Goal: Task Accomplishment & Management: Use online tool/utility

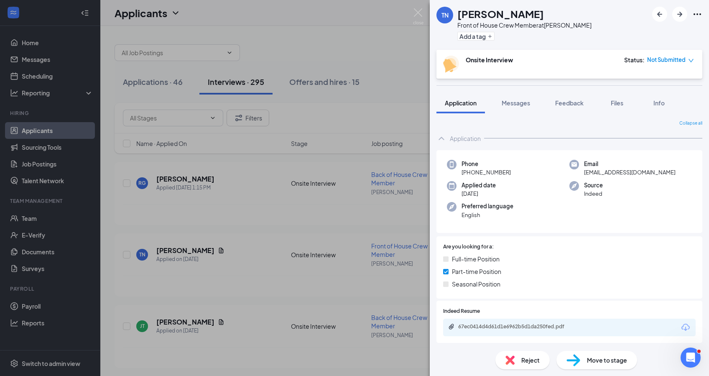
click at [381, 104] on div "TN [PERSON_NAME] Front of House Crew Member at [PERSON_NAME] Add a tag Onsite I…" at bounding box center [354, 188] width 709 height 376
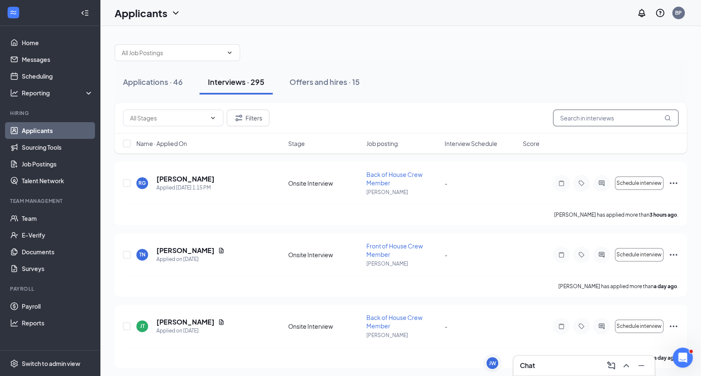
click at [594, 119] on input "text" at bounding box center [615, 118] width 125 height 17
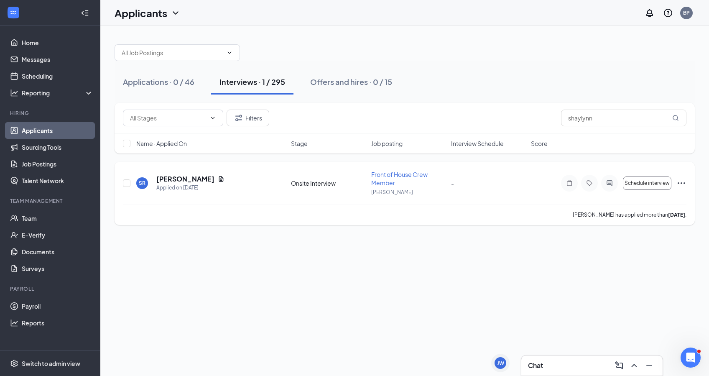
click at [197, 171] on div "SR [PERSON_NAME] Applied on [DATE] Onsite Interview Front of House Crew Member …" at bounding box center [405, 187] width 564 height 34
click at [196, 176] on h5 "[PERSON_NAME]" at bounding box center [185, 178] width 58 height 9
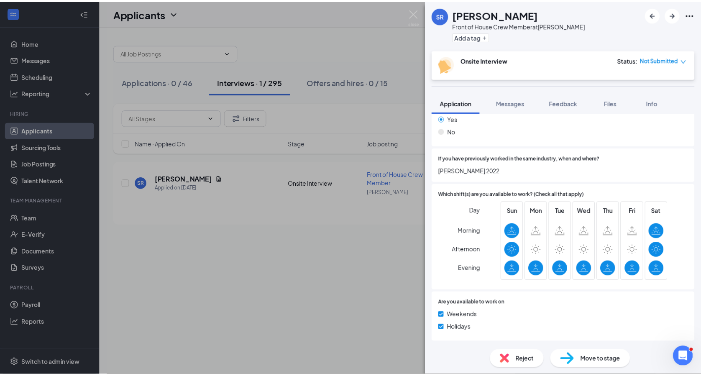
scroll to position [175, 0]
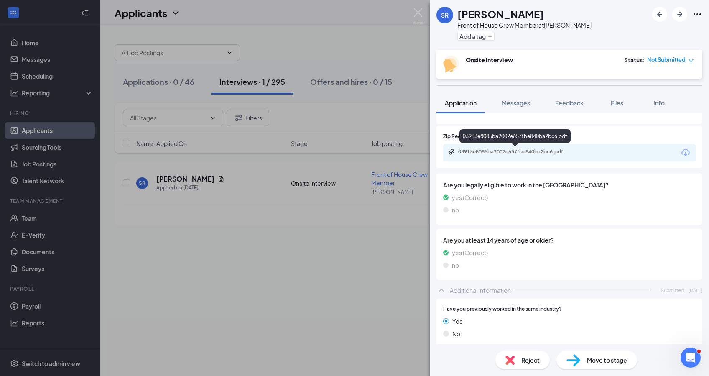
click at [546, 151] on div "03913e8085ba2002e657fbe840ba2bc6.pdf" at bounding box center [516, 151] width 117 height 7
click at [371, 229] on div "SR [PERSON_NAME] Front of House Crew Member at [PERSON_NAME] Add a tag Onsite I…" at bounding box center [354, 188] width 709 height 376
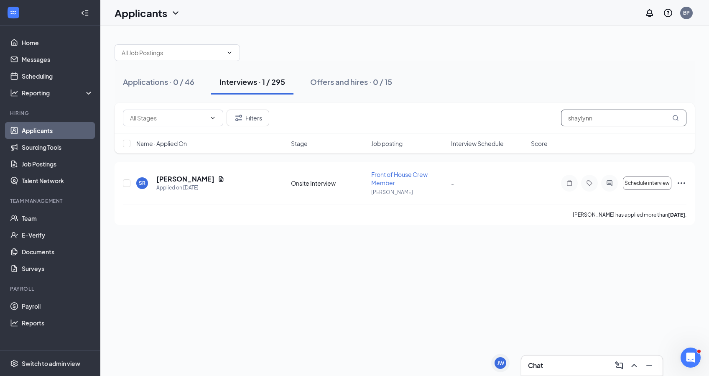
click at [606, 122] on input "shaylynn" at bounding box center [623, 118] width 125 height 17
type input "s"
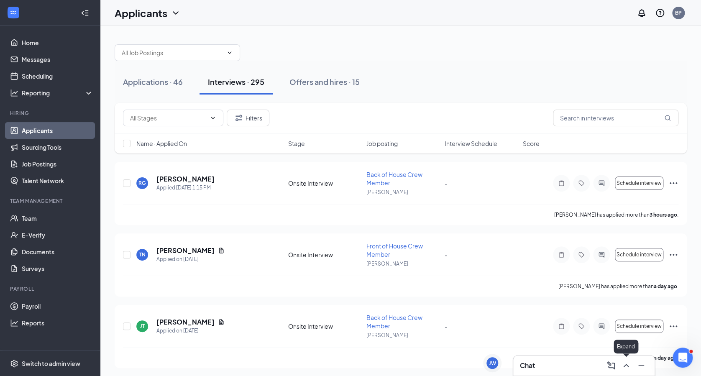
click at [627, 365] on icon "ChevronUp" at bounding box center [626, 365] width 10 height 10
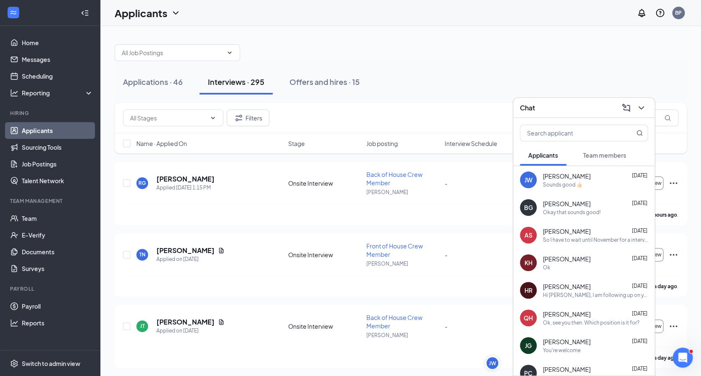
click at [608, 202] on div "[PERSON_NAME] [DATE]" at bounding box center [595, 203] width 105 height 8
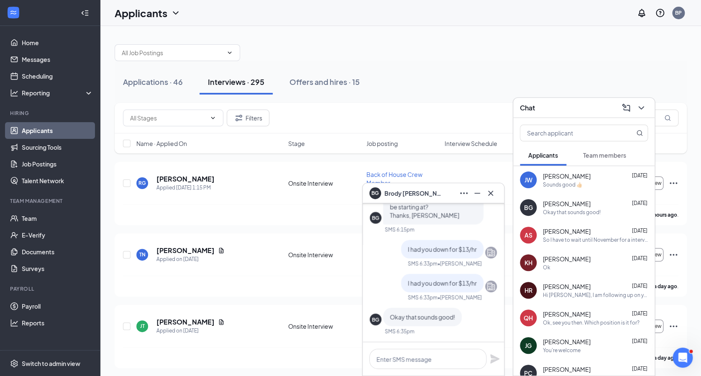
click at [551, 212] on div "Okay that sounds good!" at bounding box center [572, 212] width 58 height 7
click at [399, 191] on span "[PERSON_NAME]" at bounding box center [413, 193] width 59 height 9
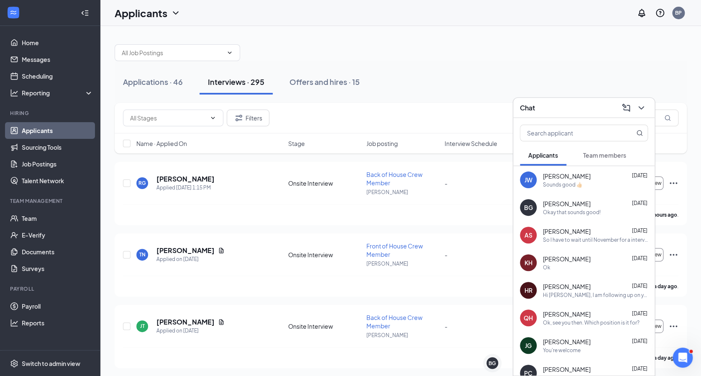
click at [563, 214] on div "Okay that sounds good!" at bounding box center [572, 212] width 58 height 7
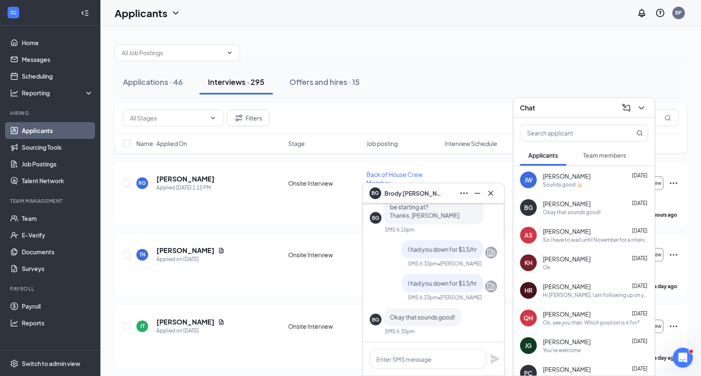
click at [431, 95] on div "Applications · 46 Interviews · 295 Offers and hires · 15" at bounding box center [401, 82] width 572 height 42
click at [651, 111] on div "Chat" at bounding box center [583, 108] width 141 height 20
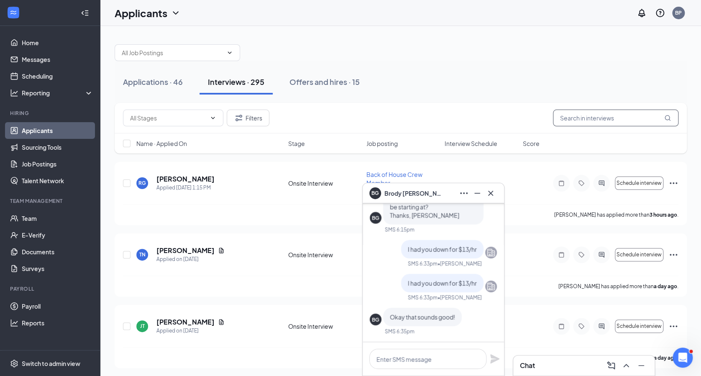
click at [635, 119] on input "text" at bounding box center [615, 118] width 125 height 17
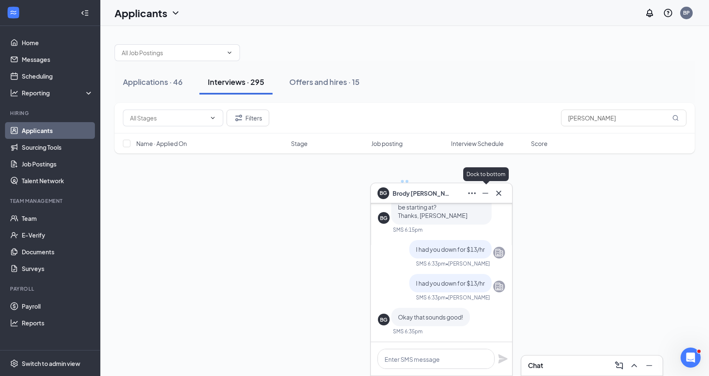
click at [486, 191] on icon "Minimize" at bounding box center [485, 193] width 10 height 10
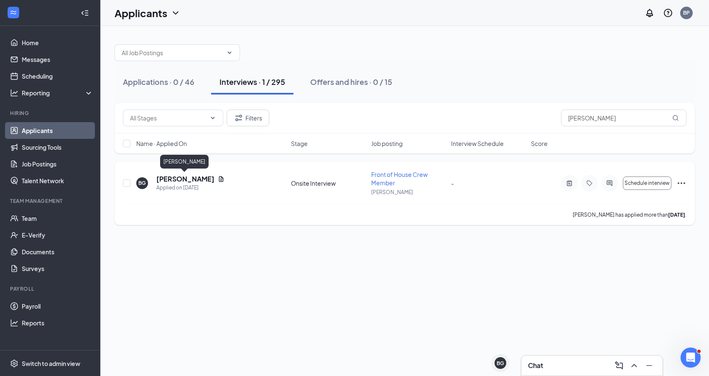
click at [193, 181] on h5 "[PERSON_NAME]" at bounding box center [185, 178] width 58 height 9
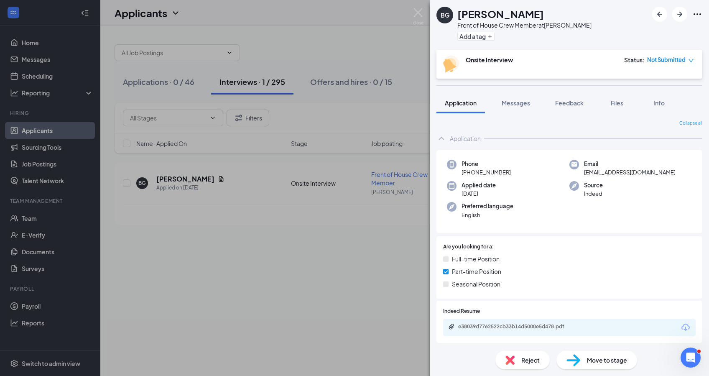
click at [367, 102] on div "[PERSON_NAME] Front of House Crew Member at [PERSON_NAME] Add a tag Onsite Inte…" at bounding box center [354, 188] width 709 height 376
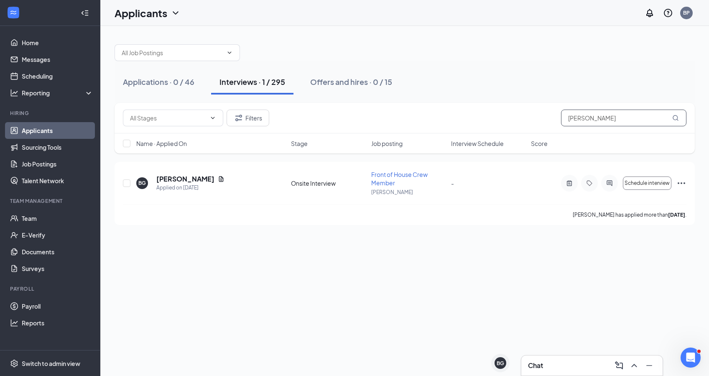
click at [646, 111] on input "[PERSON_NAME]" at bounding box center [623, 118] width 125 height 17
type input "b"
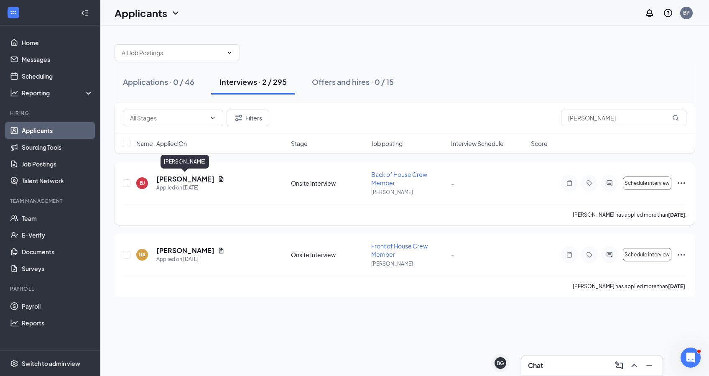
click at [185, 176] on h5 "[PERSON_NAME]" at bounding box center [185, 178] width 58 height 9
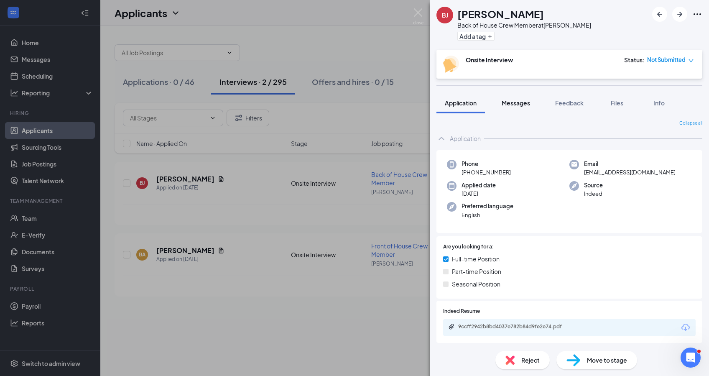
click at [518, 108] on button "Messages" at bounding box center [515, 102] width 45 height 21
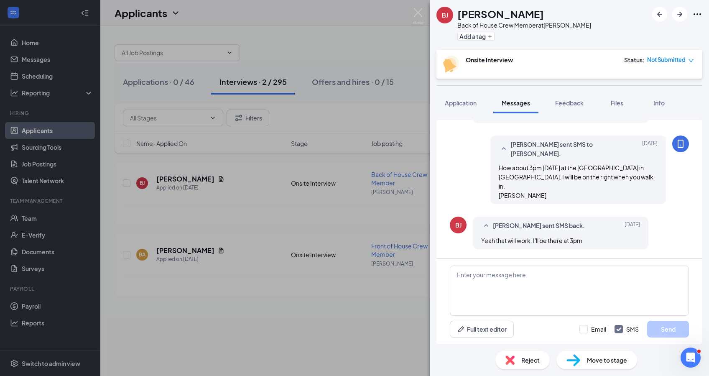
scroll to position [463, 0]
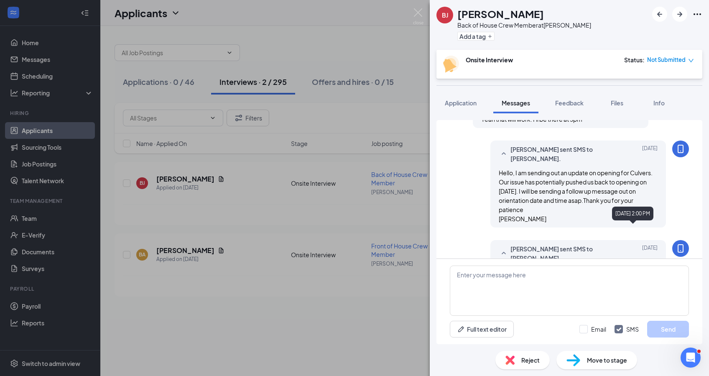
click at [646, 246] on div "[PERSON_NAME] sent SMS to [PERSON_NAME]. [DATE] Hey I am sending out another up…" at bounding box center [578, 283] width 176 height 87
click at [359, 121] on div "[PERSON_NAME] [PERSON_NAME] Back of House Crew Member at [PERSON_NAME] Add a ta…" at bounding box center [354, 188] width 709 height 376
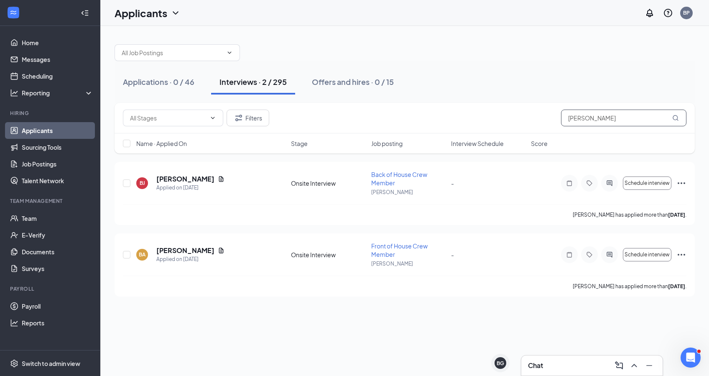
click at [599, 117] on input "[PERSON_NAME]" at bounding box center [623, 118] width 125 height 17
type input "b"
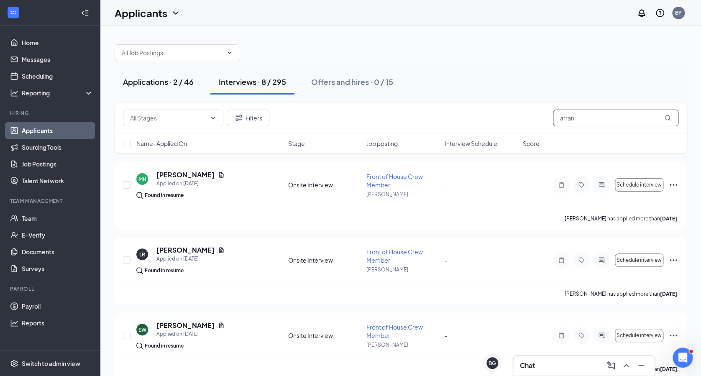
type input "arran"
click at [140, 84] on div "Applications · 2 / 46" at bounding box center [158, 82] width 71 height 10
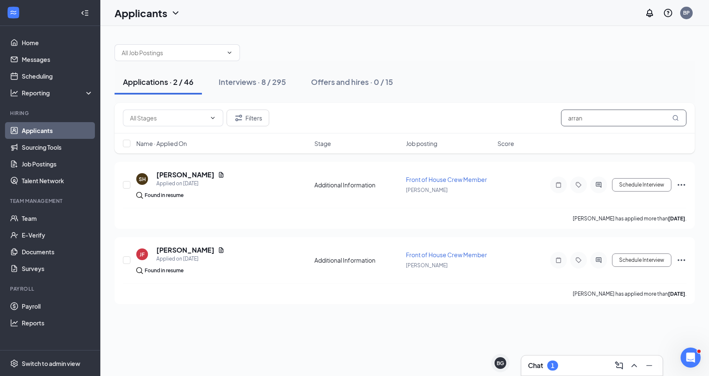
click at [596, 121] on input "arran" at bounding box center [623, 118] width 125 height 17
type input "a"
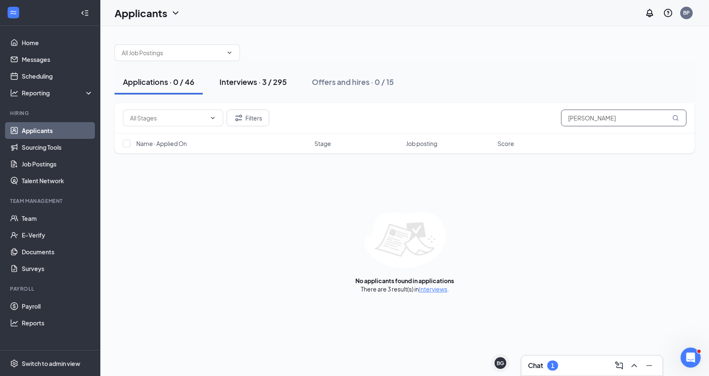
type input "[PERSON_NAME]"
click at [281, 79] on div "Interviews · 3 / 295" at bounding box center [252, 82] width 67 height 10
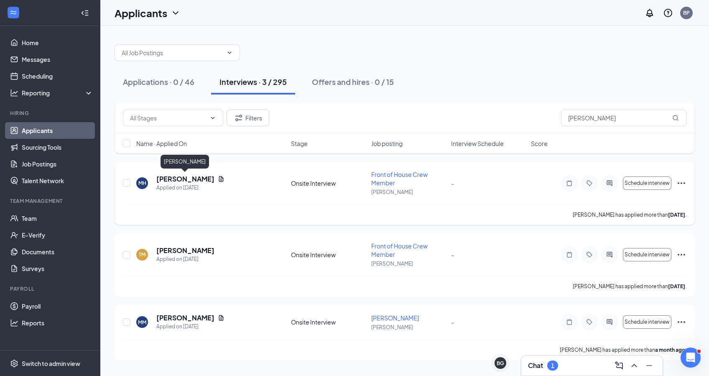
click at [193, 180] on h5 "[PERSON_NAME]" at bounding box center [185, 178] width 58 height 9
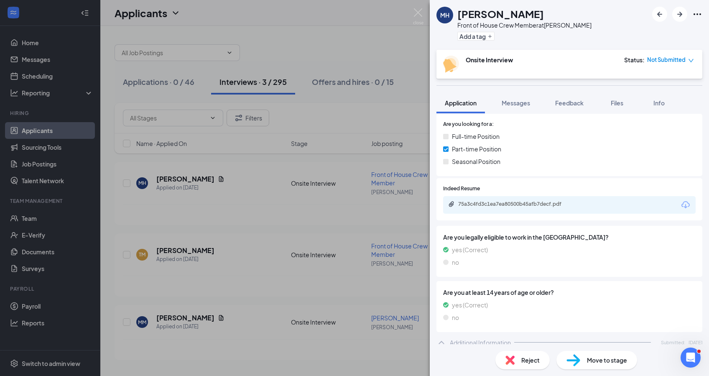
scroll to position [71, 0]
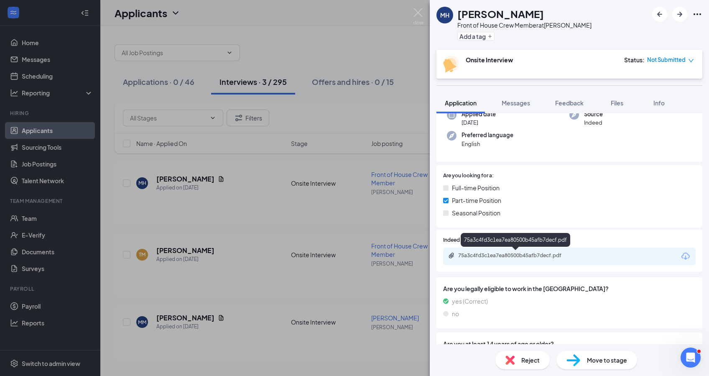
click at [517, 256] on div "75a3c4fd3c1ea7ea80500b45afb7decf.pdf" at bounding box center [516, 255] width 117 height 7
